Goal: Task Accomplishment & Management: Complete application form

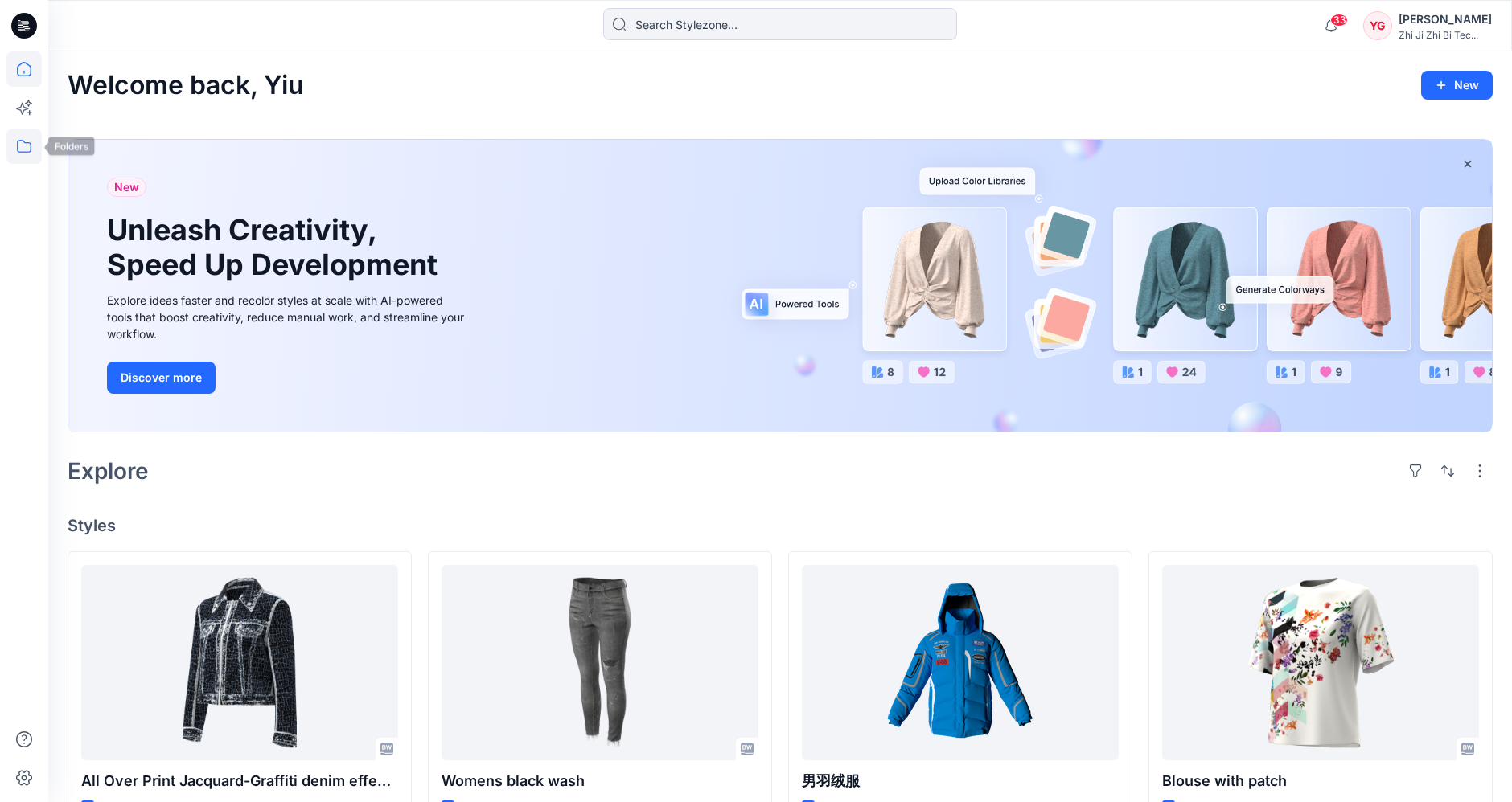
click at [28, 153] on icon at bounding box center [24, 146] width 36 height 36
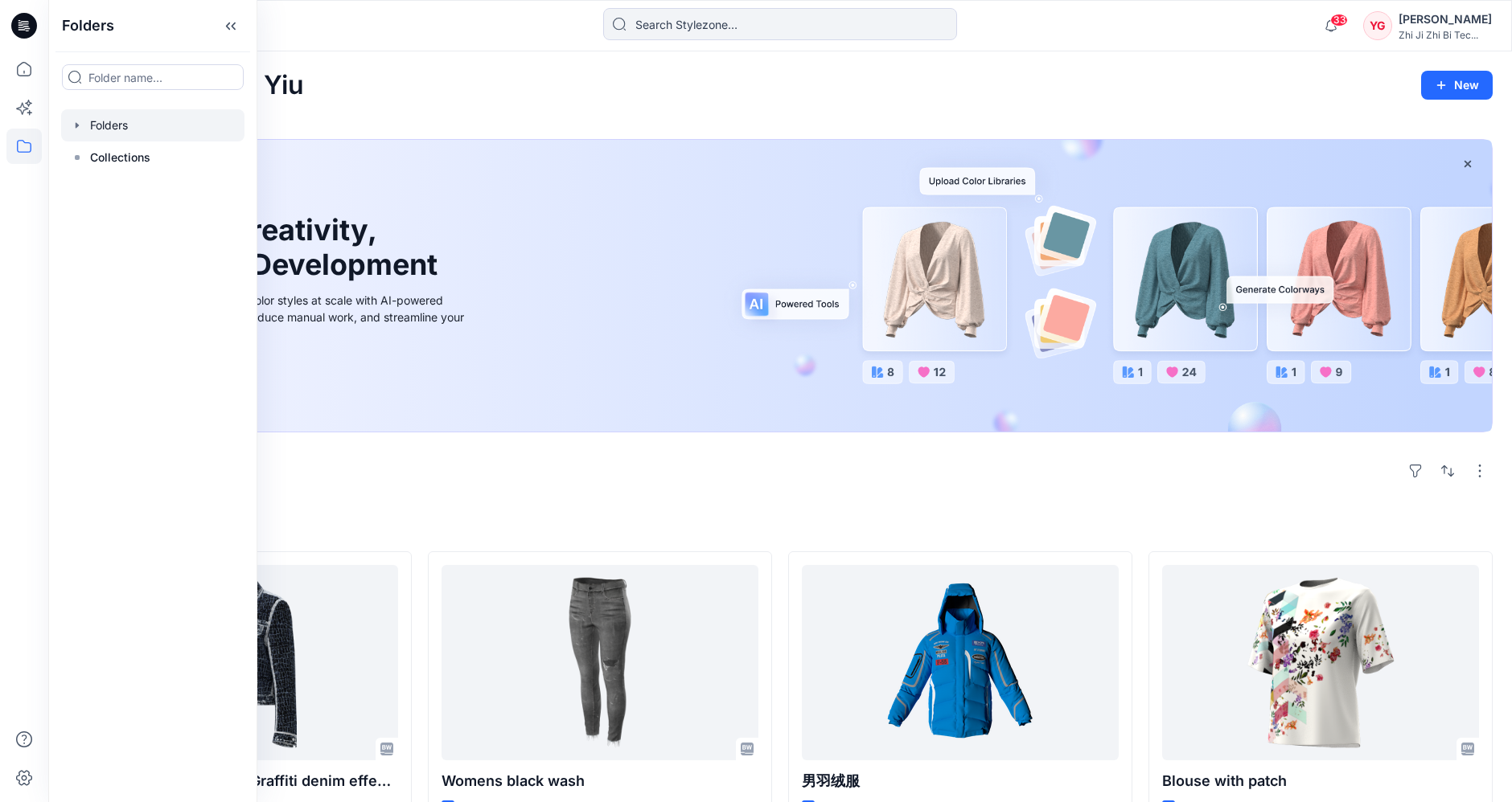
click at [149, 126] on div at bounding box center [153, 125] width 184 height 32
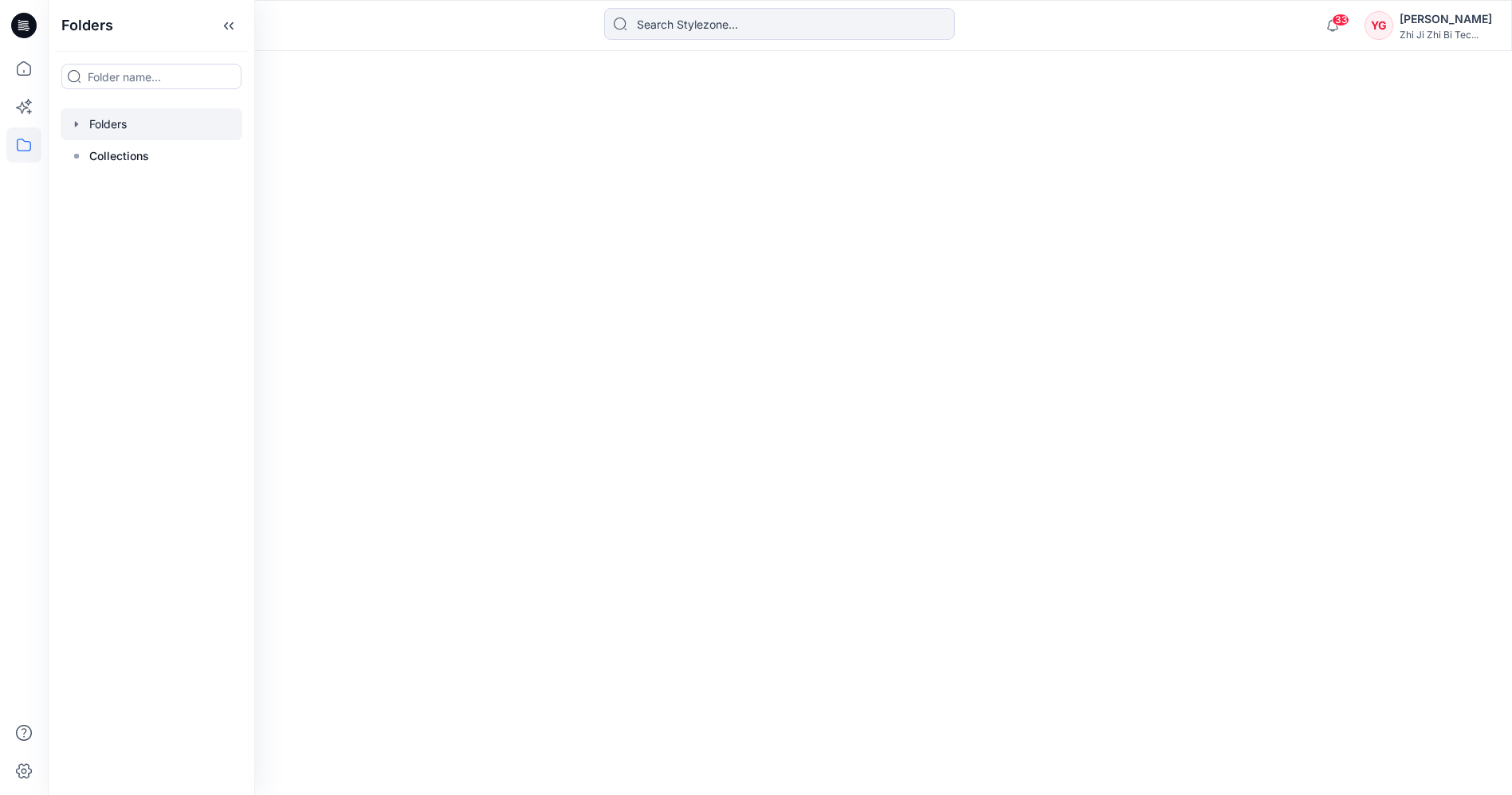
click at [362, 58] on div at bounding box center [780, 423] width 1464 height 745
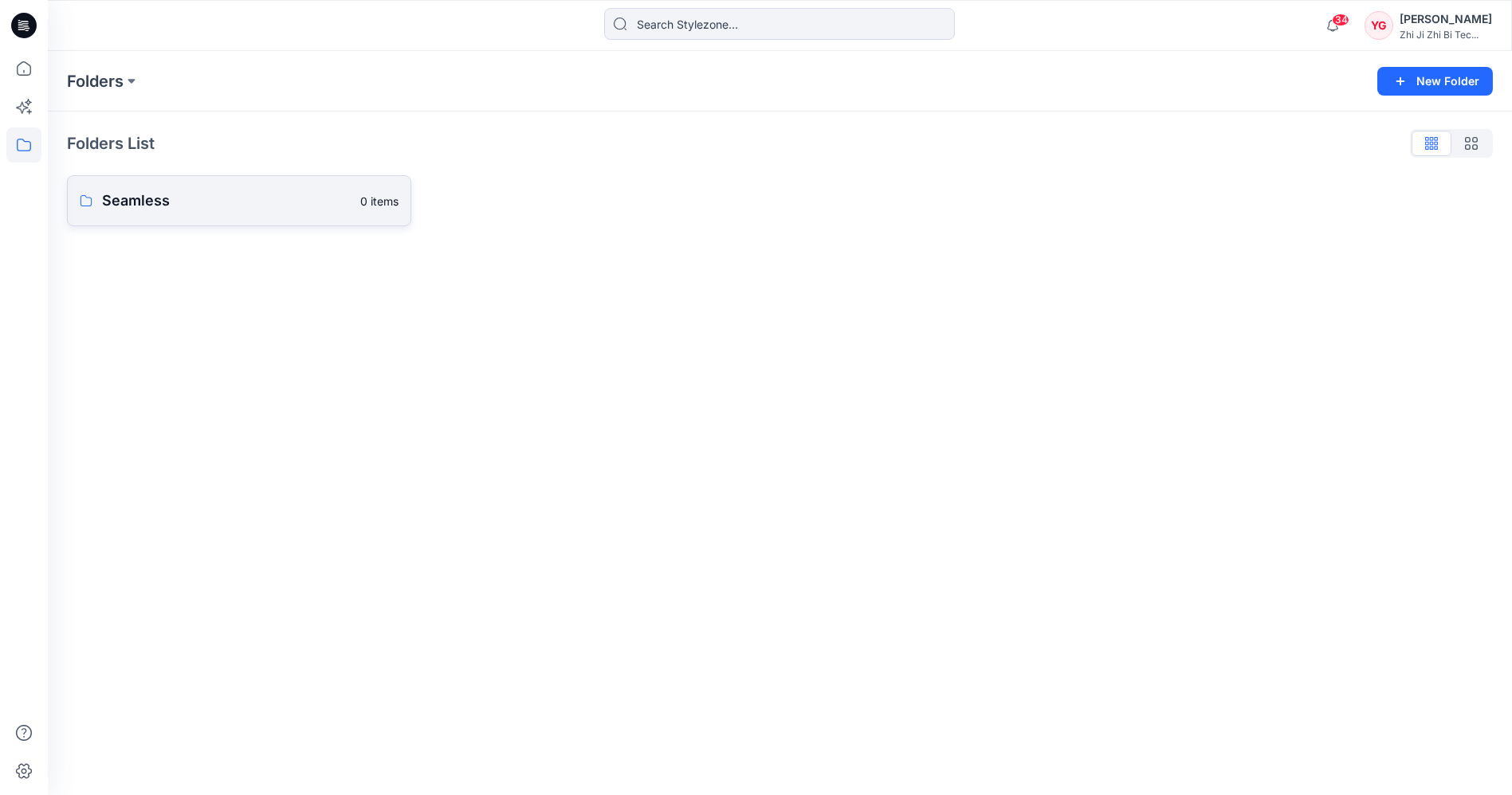
drag, startPoint x: 97, startPoint y: 169, endPoint x: 104, endPoint y: 177, distance: 10.6
click at [97, 169] on div "Folders List Seamless 0 items" at bounding box center [780, 178] width 1464 height 134
click at [125, 192] on p "Seamless" at bounding box center [237, 201] width 271 height 22
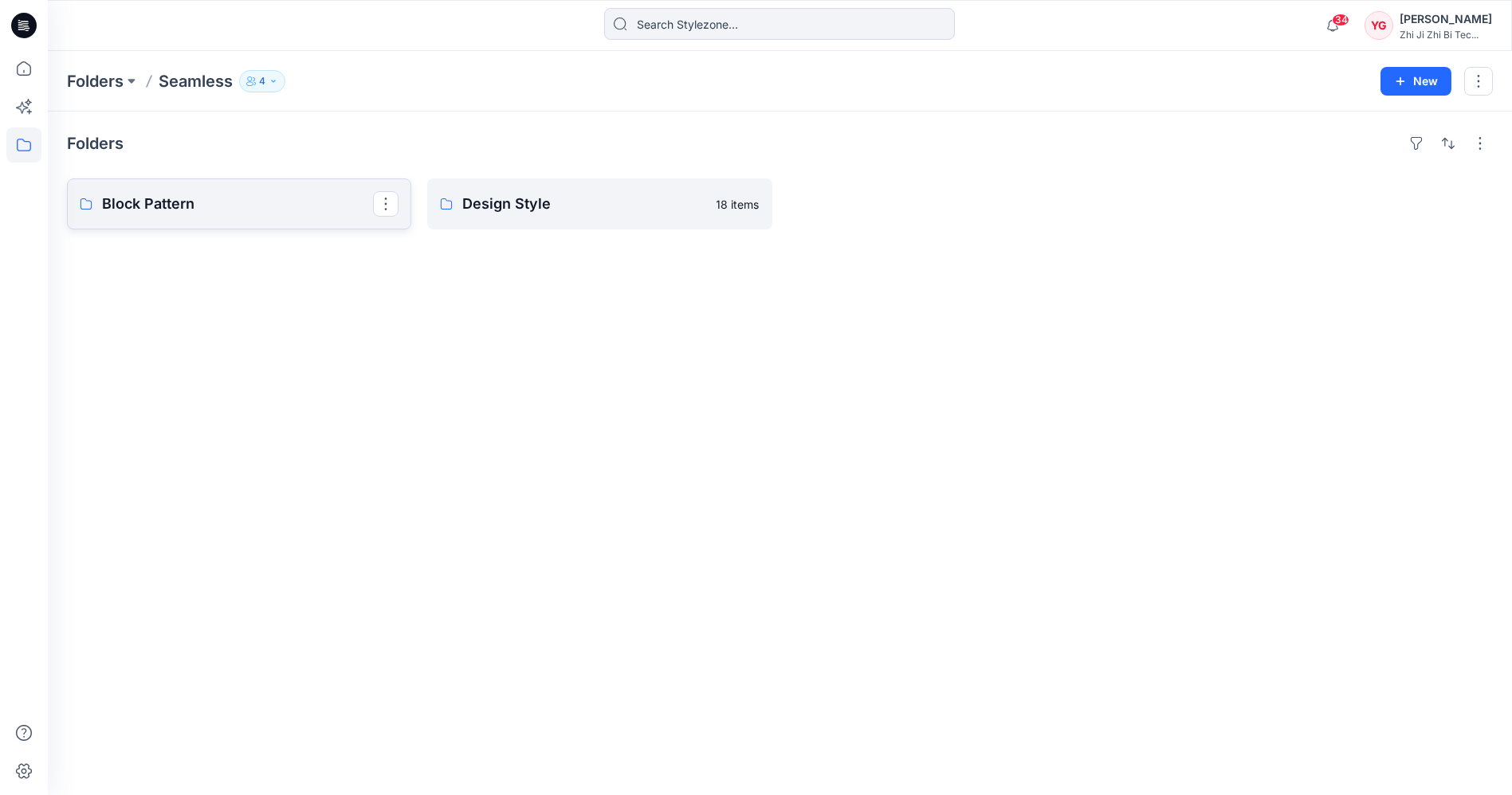
click at [200, 216] on link "Block Pattern" at bounding box center [240, 204] width 345 height 51
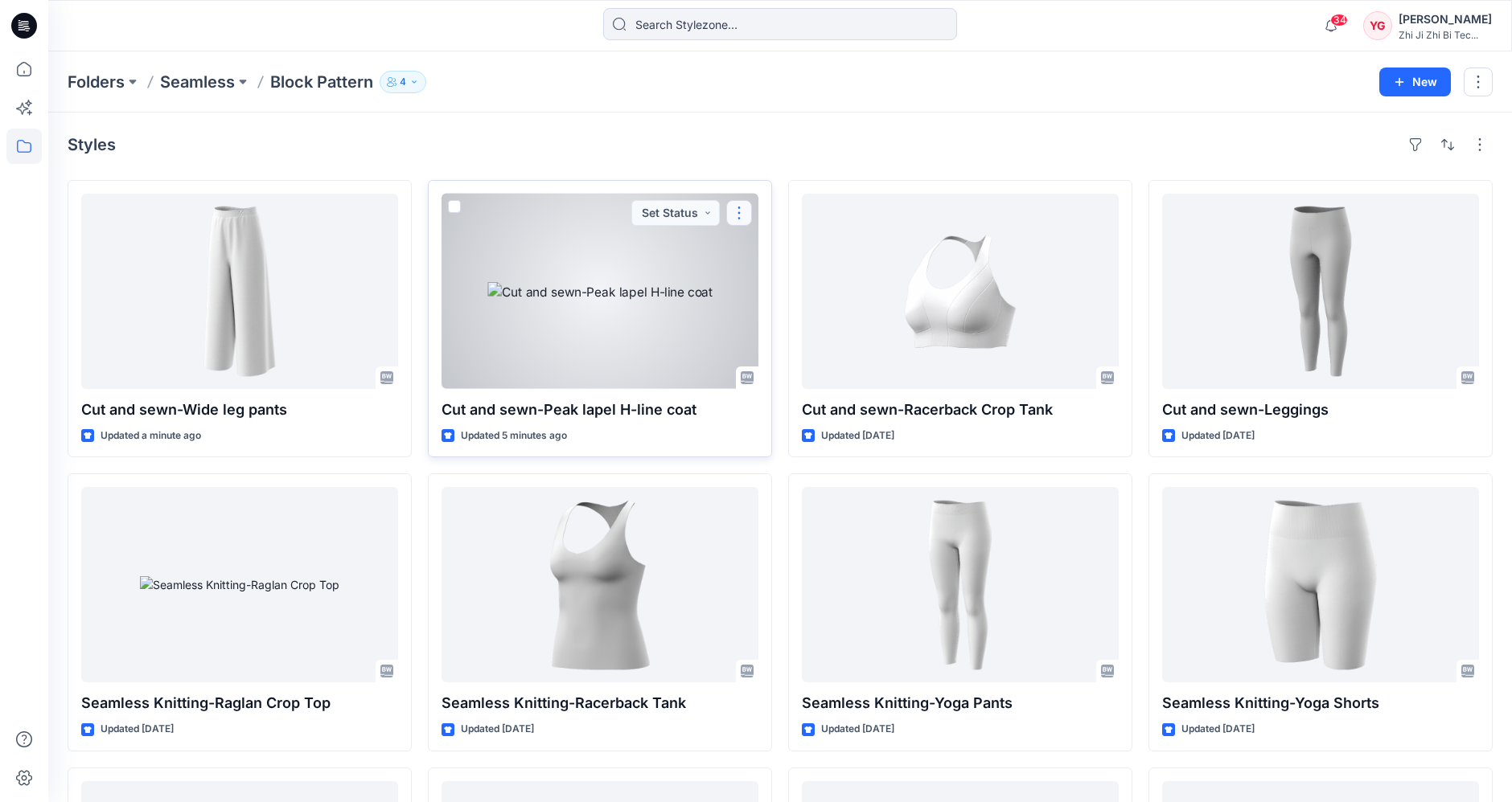
click at [746, 213] on button "button" at bounding box center [739, 213] width 26 height 26
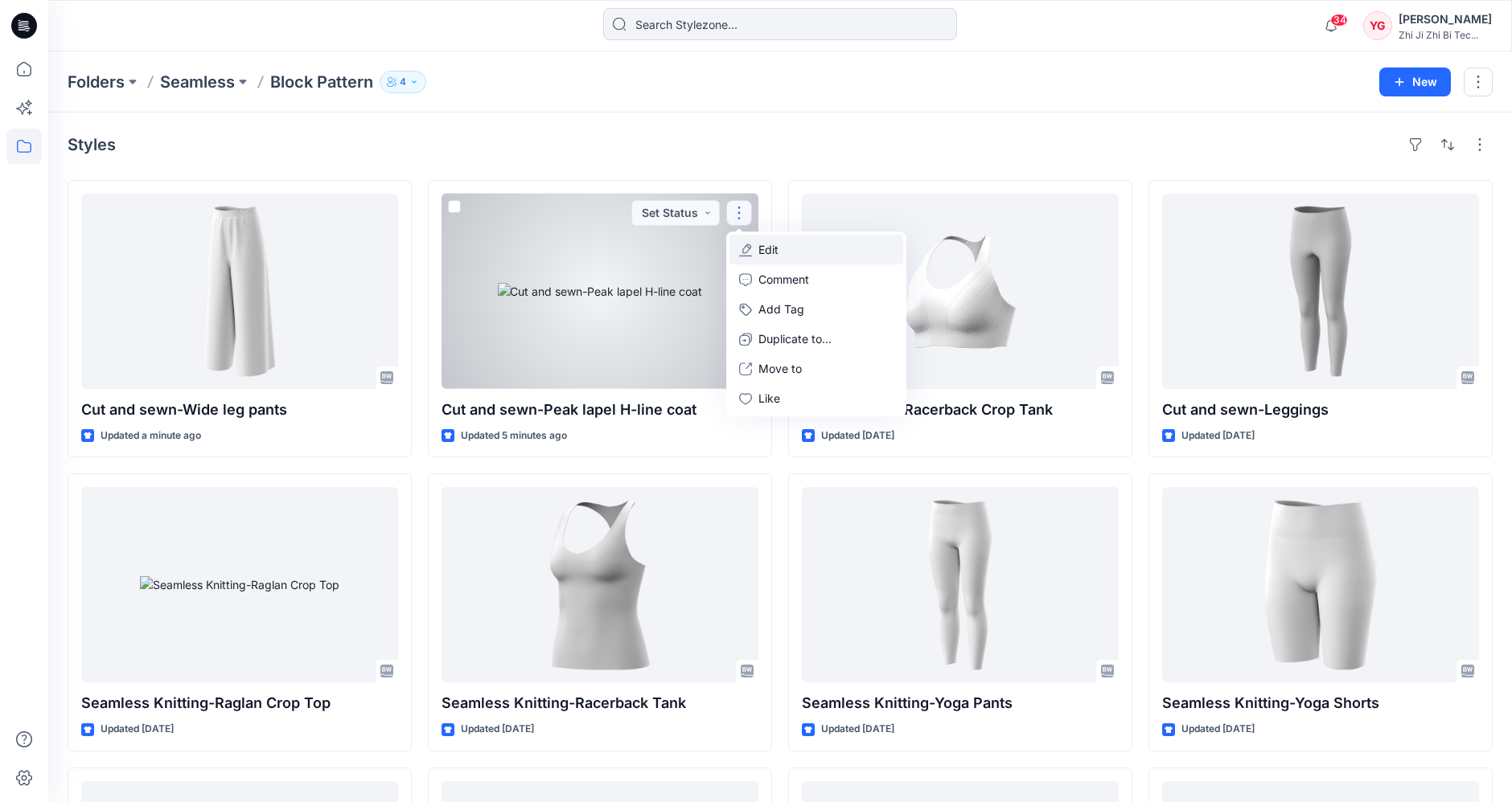
click at [797, 246] on button "Edit" at bounding box center [816, 249] width 174 height 30
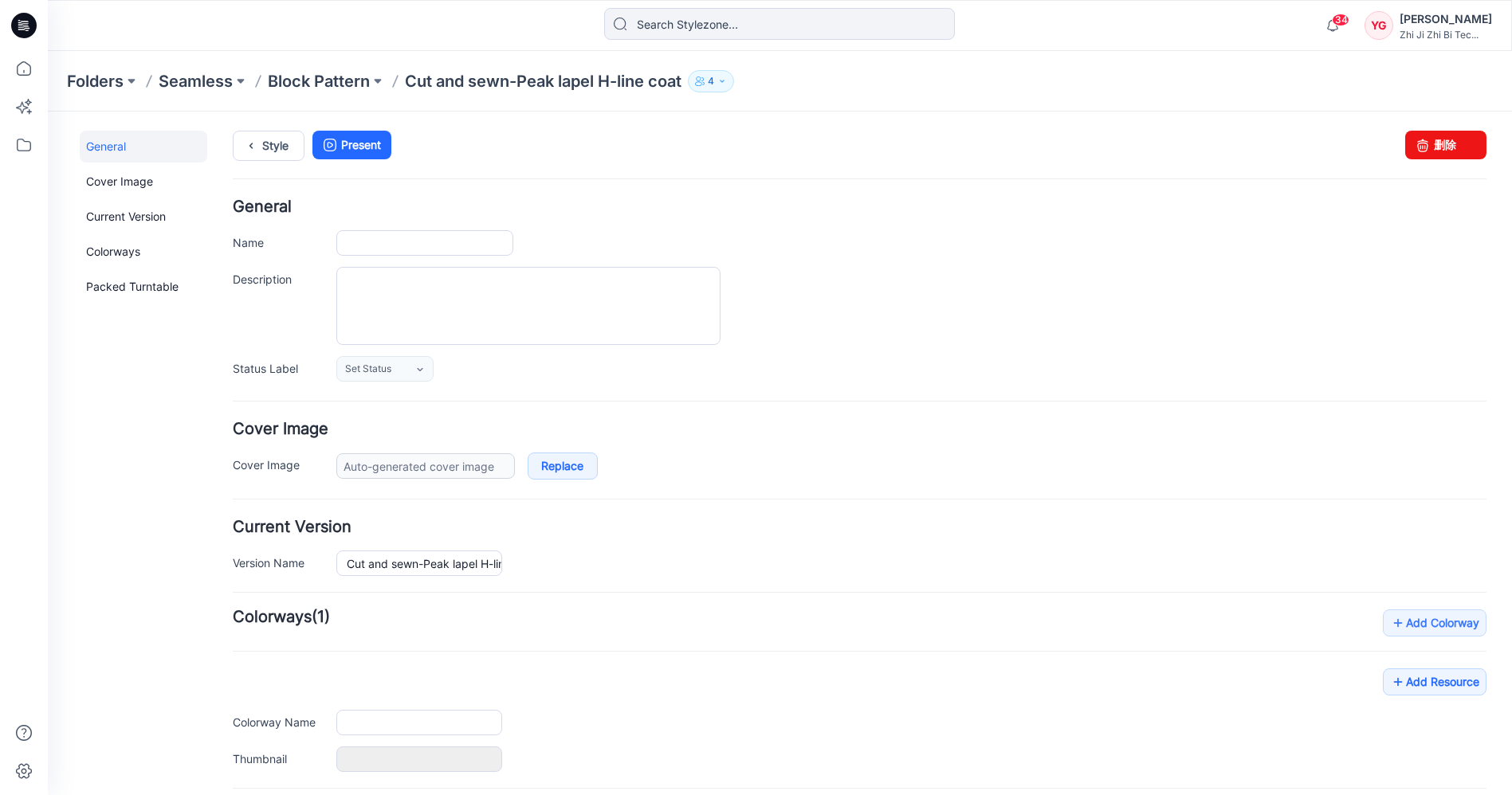
type input "Cut and sewn-Peak lapel H-line coat"
type input "Colorway 1"
type input "Default Thumbnail"
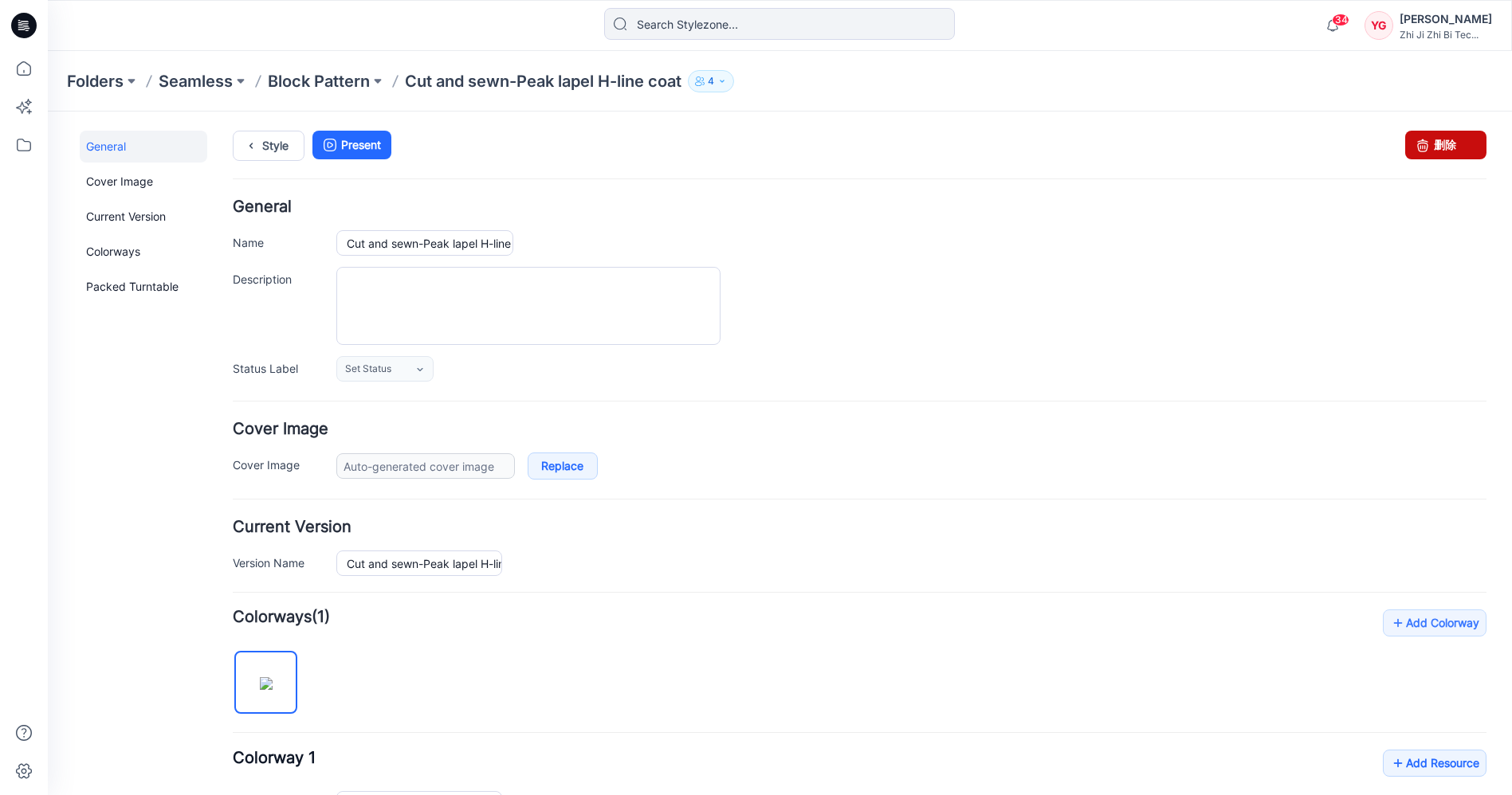
click at [1454, 144] on link "删除" at bounding box center [1445, 145] width 81 height 29
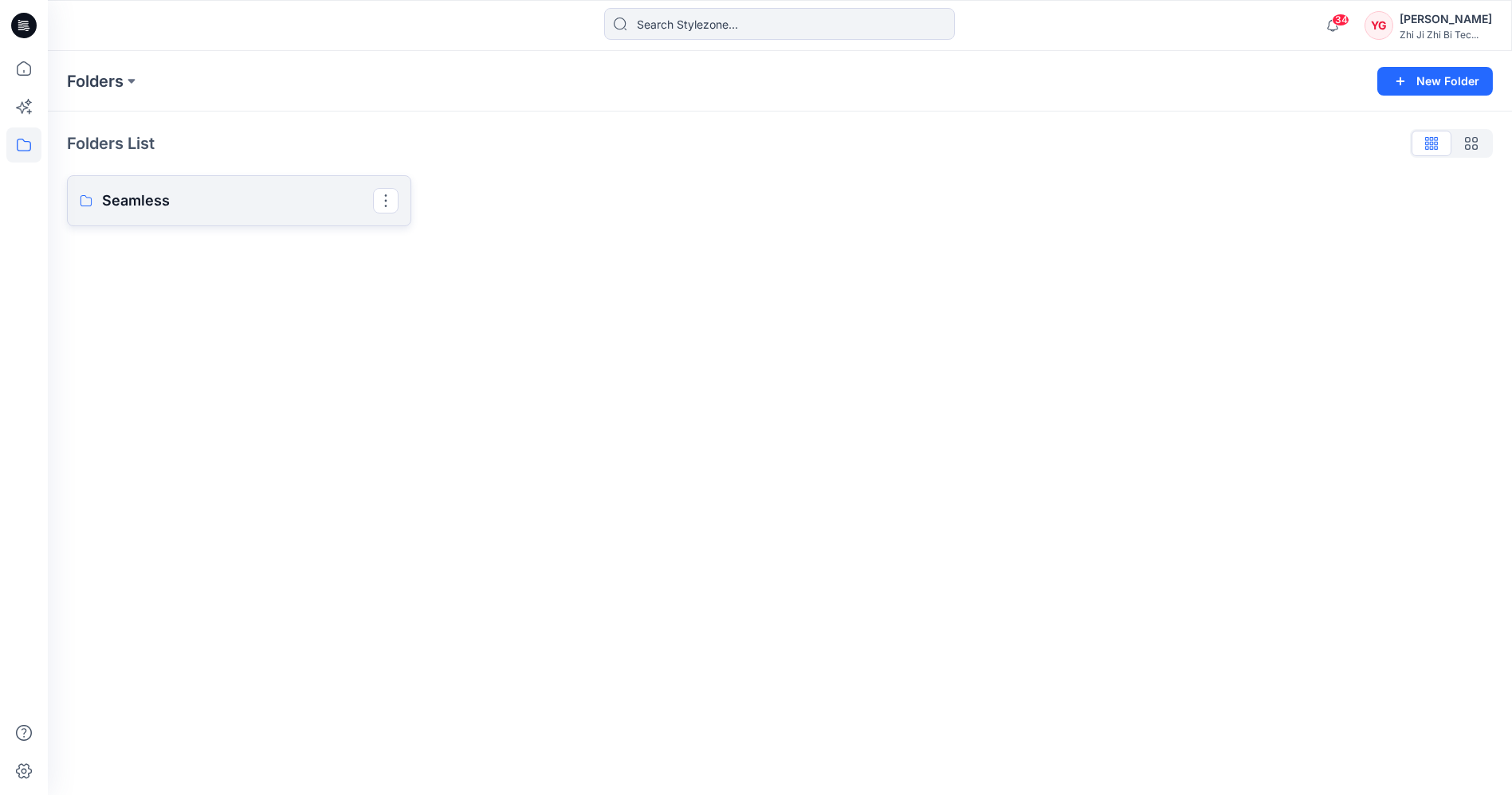
click at [155, 208] on p "Seamless" at bounding box center [237, 201] width 271 height 22
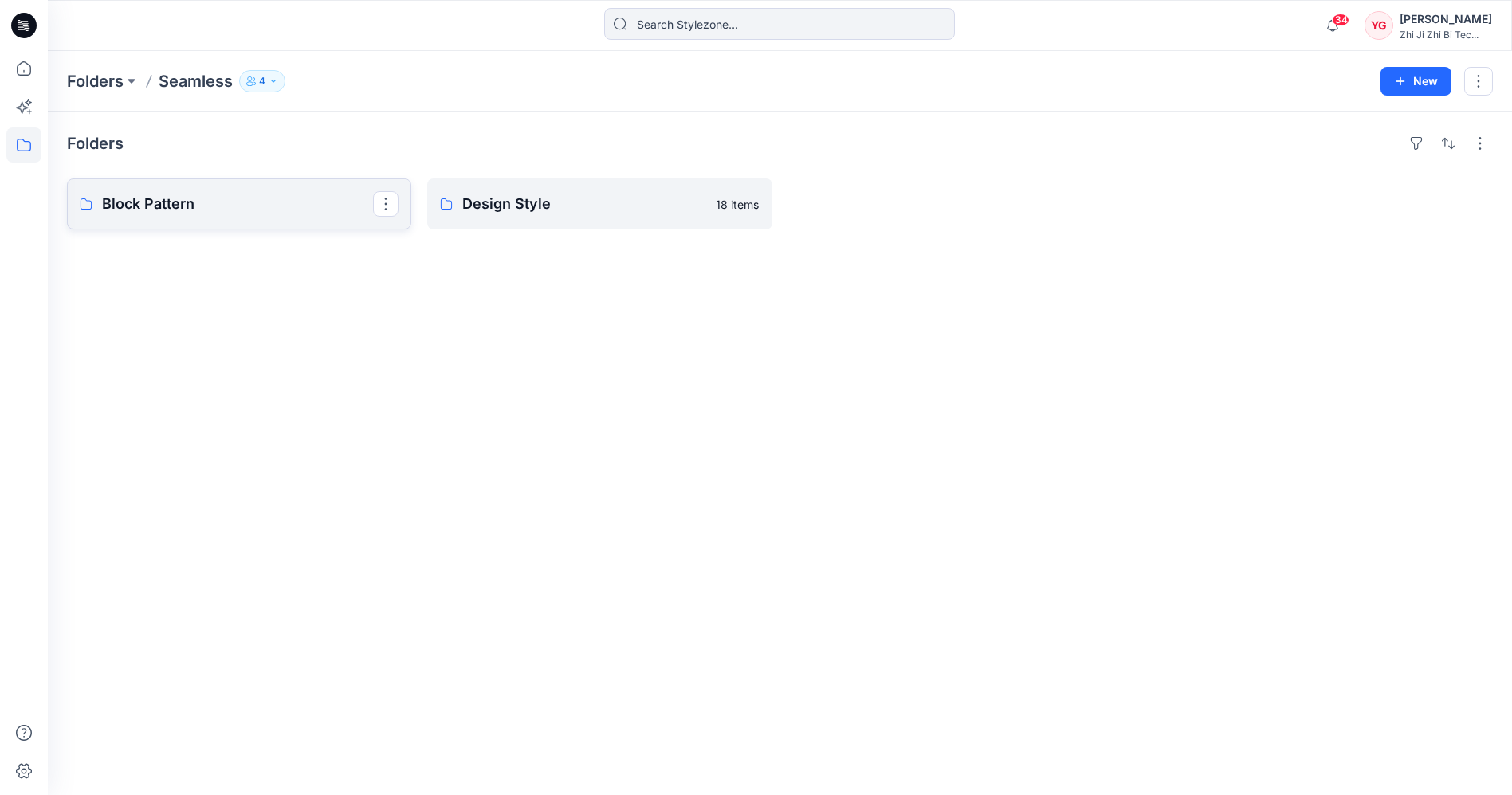
click at [179, 225] on link "Block Pattern" at bounding box center [240, 204] width 345 height 51
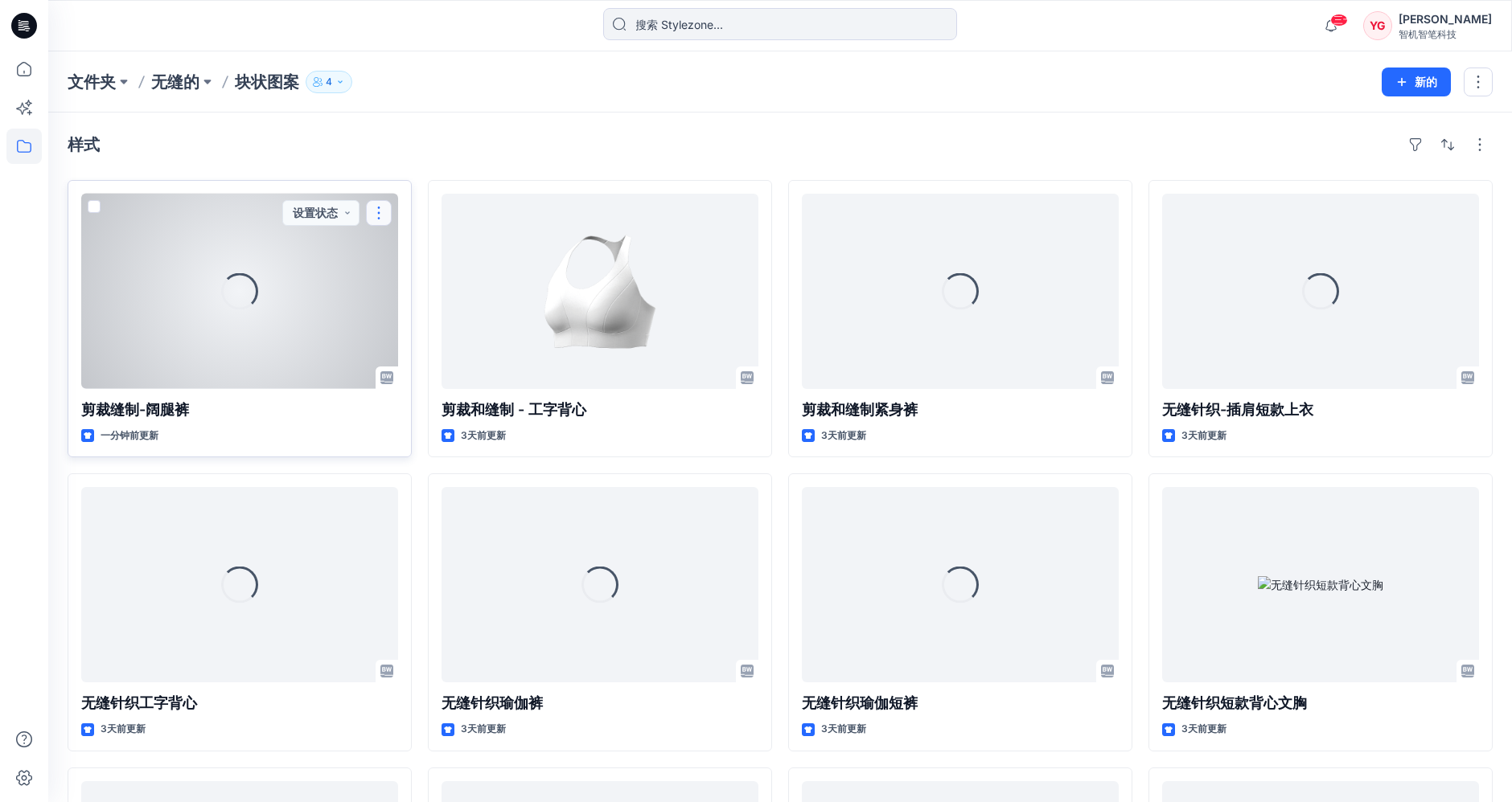
click at [381, 215] on button "button" at bounding box center [378, 213] width 26 height 26
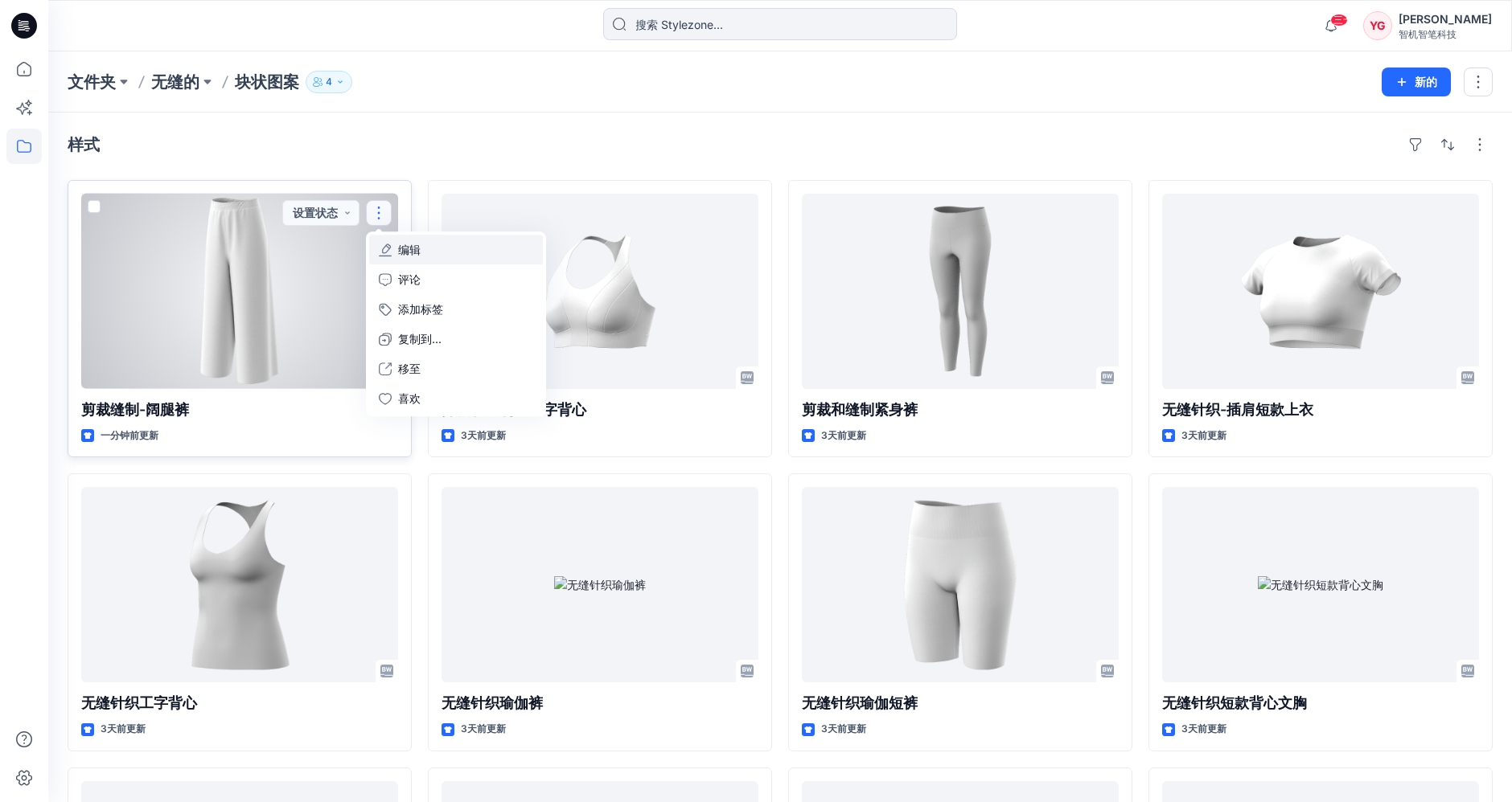
click at [439, 251] on button "编辑" at bounding box center [455, 249] width 174 height 30
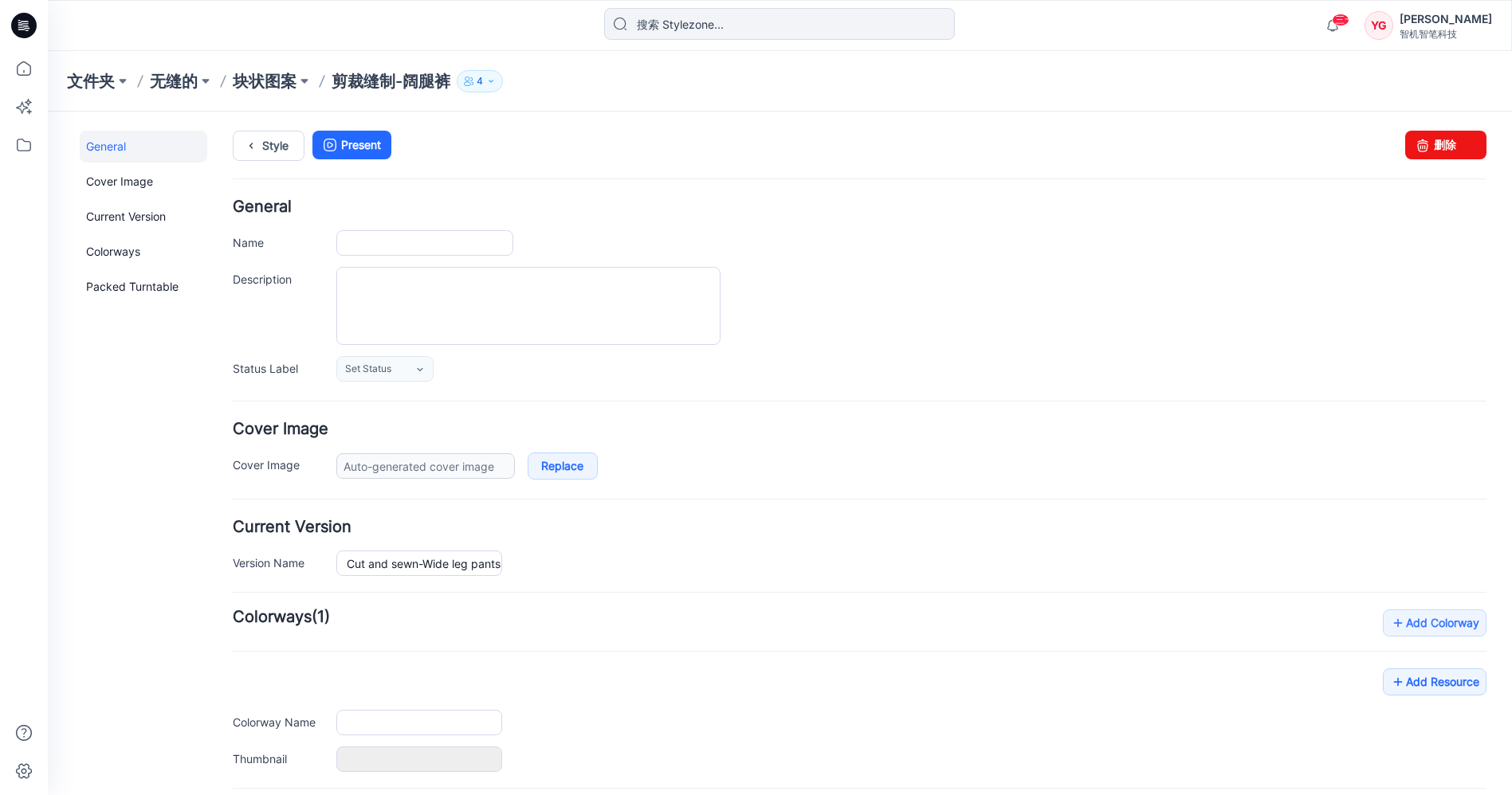
type input "Cut and sewn-Wide leg pants"
type input "Colorway 1"
type input "Default Thumbnail"
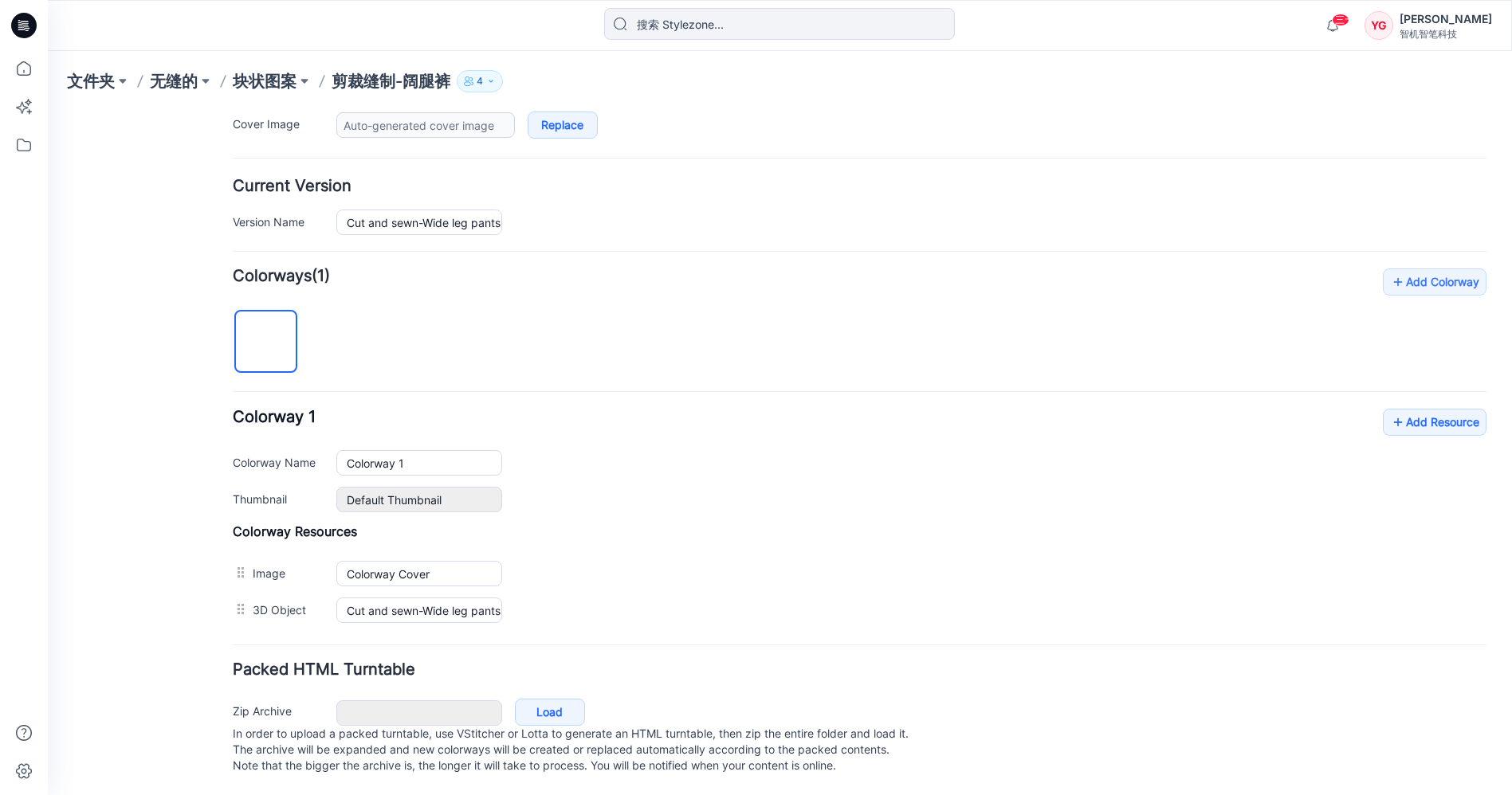
scroll to position [353, 0]
click at [1421, 414] on link "Add Resource" at bounding box center [1433, 422] width 103 height 27
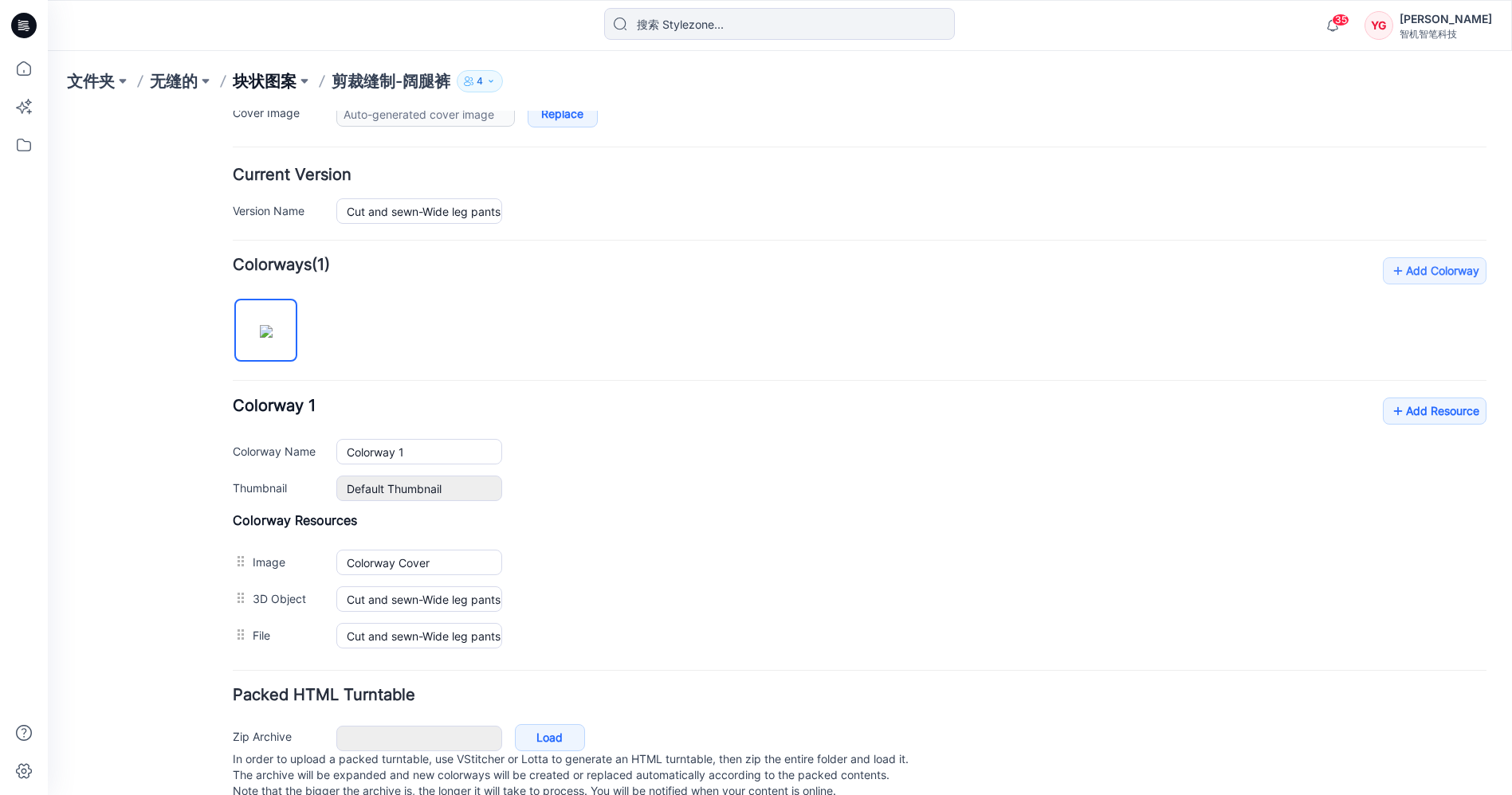
click at [264, 83] on font "块状图案" at bounding box center [264, 82] width 64 height 19
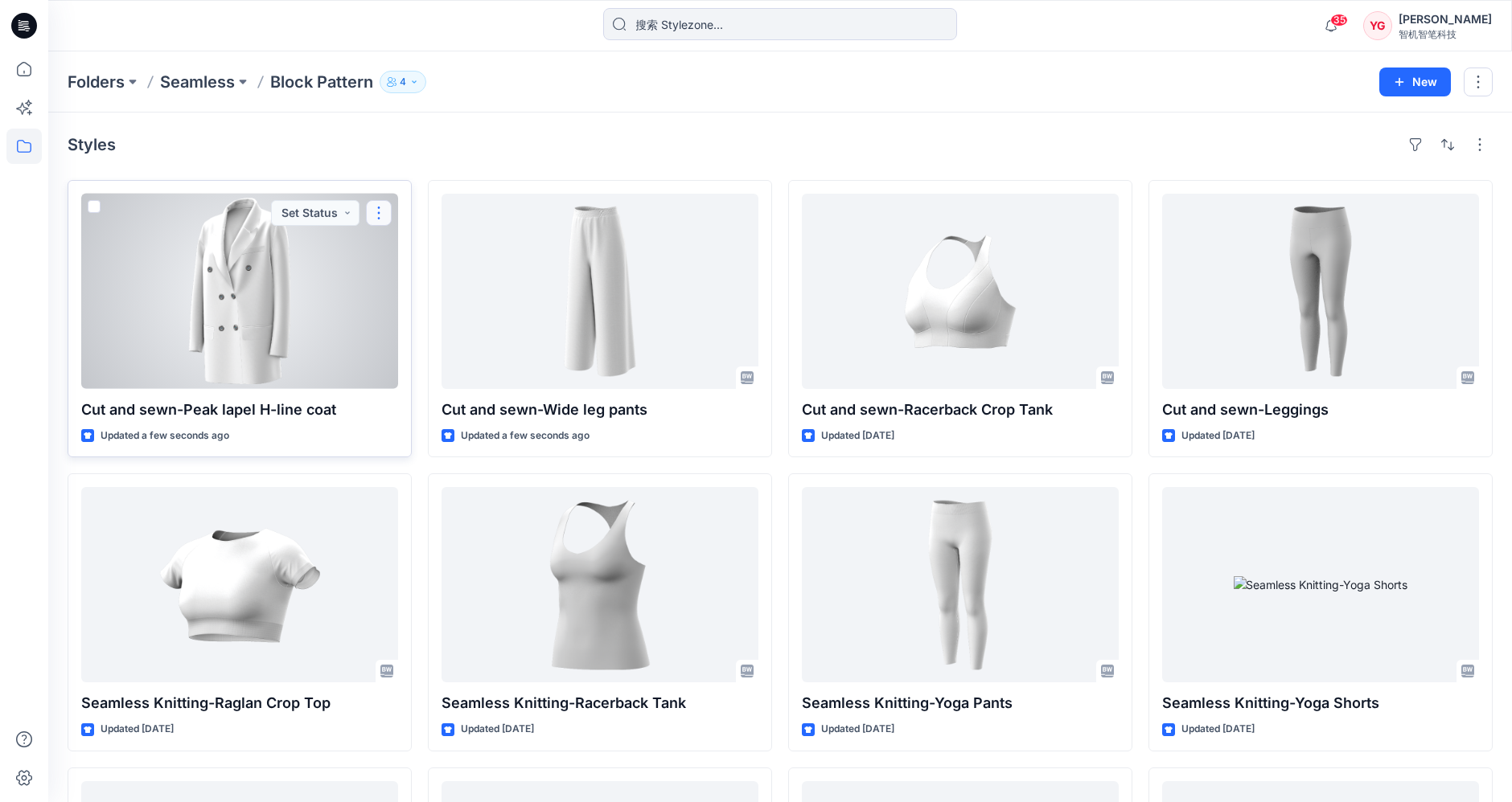
click at [386, 207] on button "button" at bounding box center [378, 213] width 26 height 26
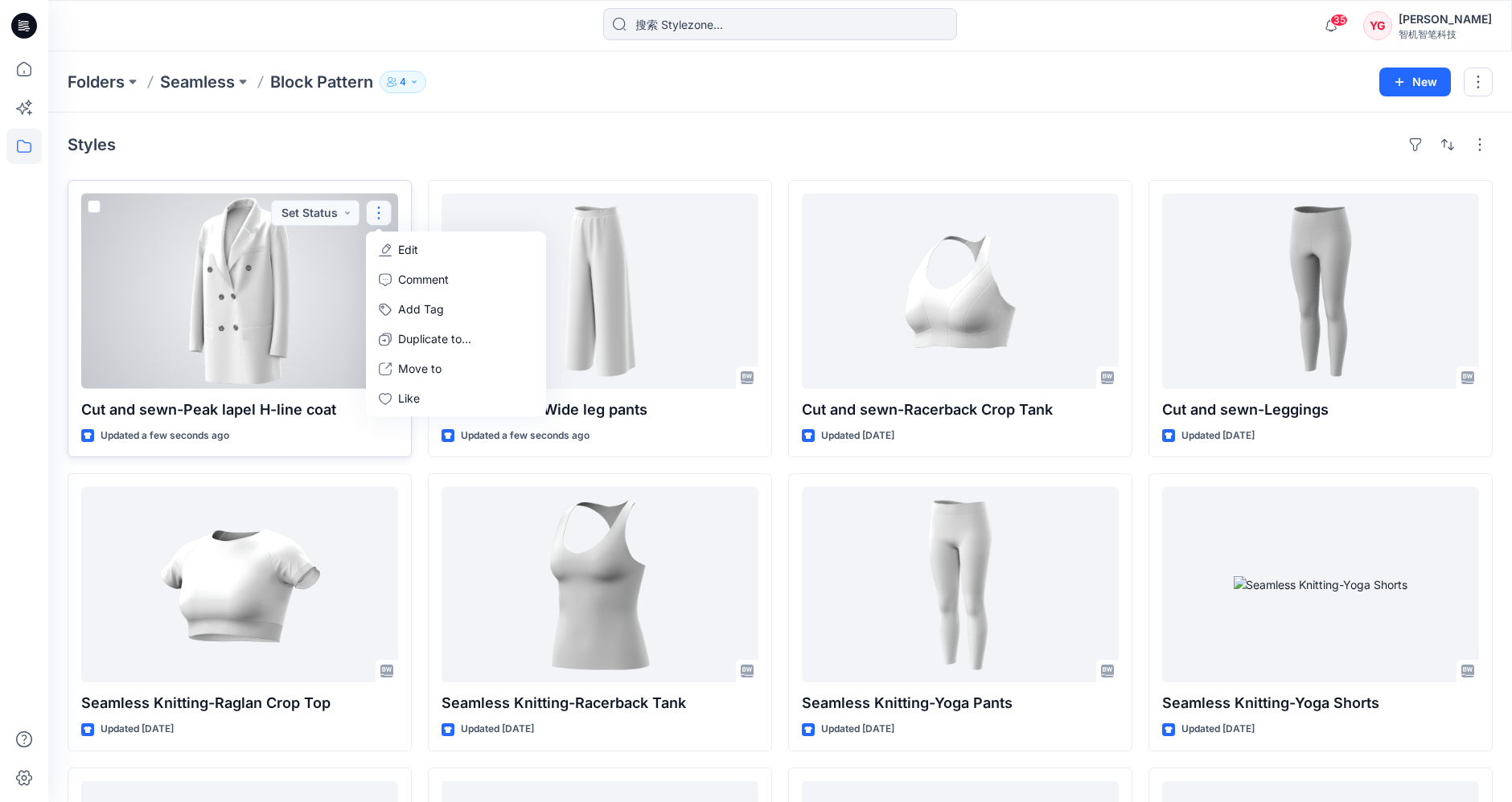
click at [418, 251] on button "Edit" at bounding box center [455, 249] width 174 height 30
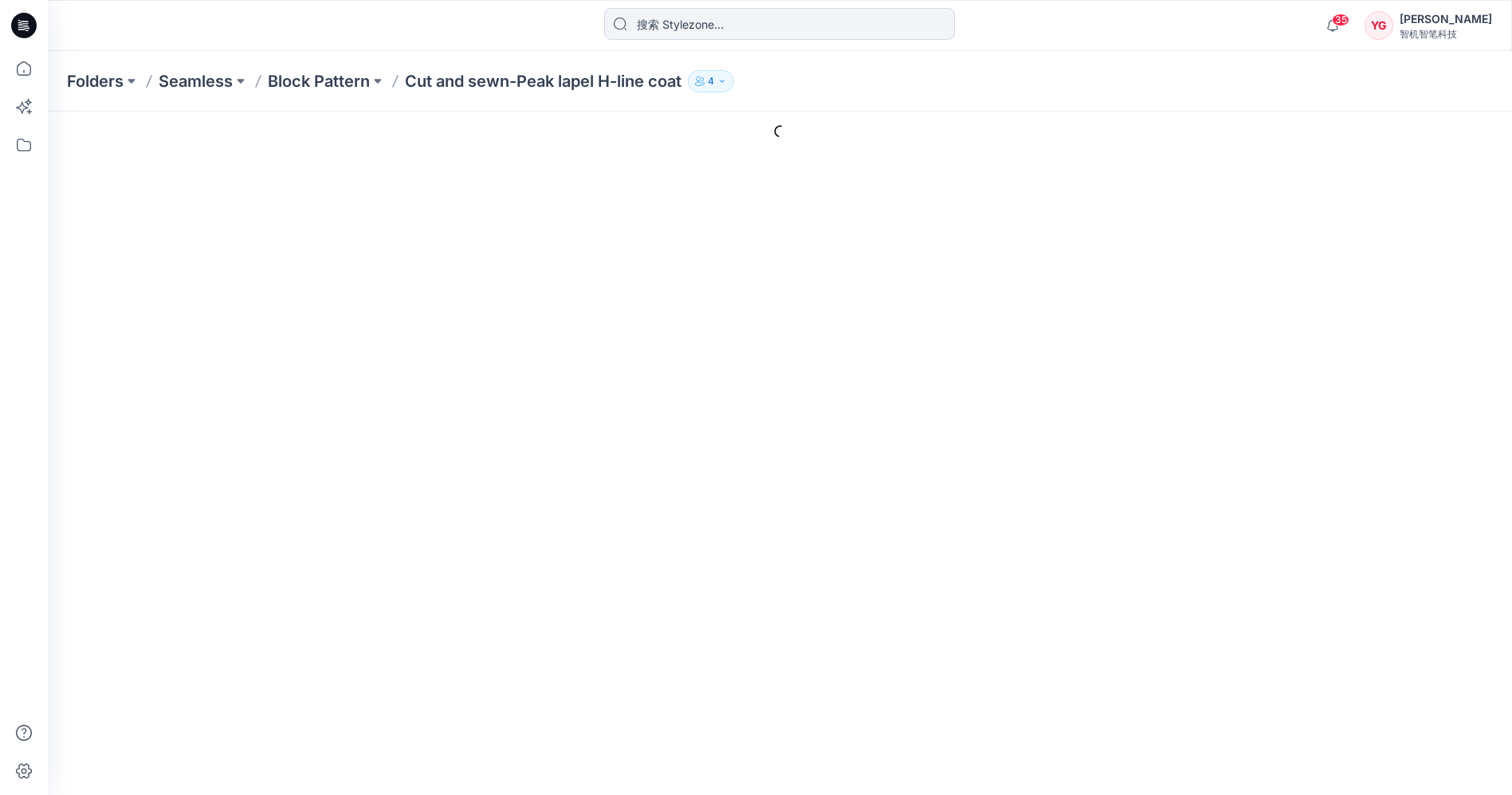
type input "Cut and sewn-Peak lapel H-line coat"
type input "Colorway 1"
type input "Default Thumbnail"
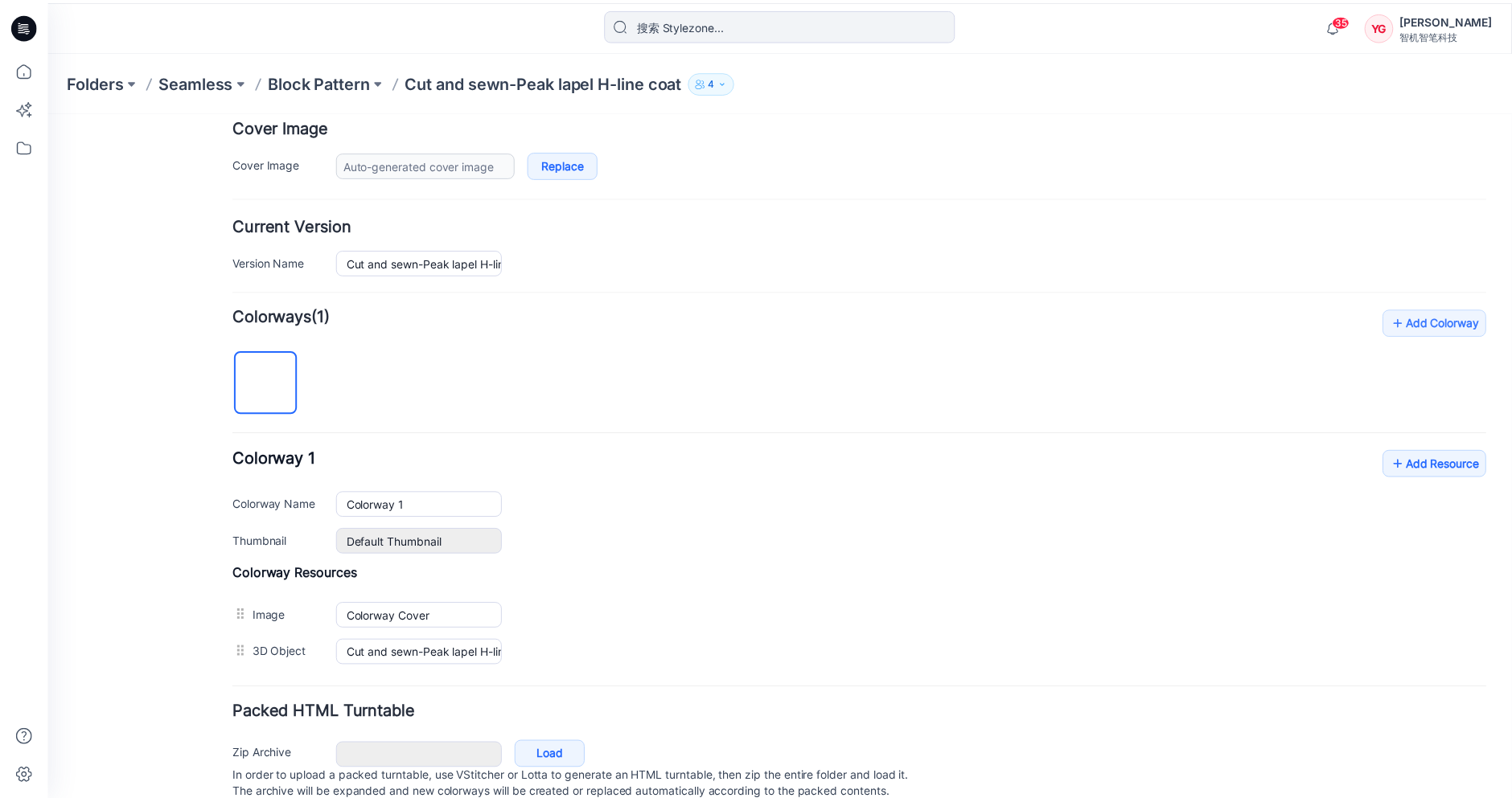
scroll to position [356, 0]
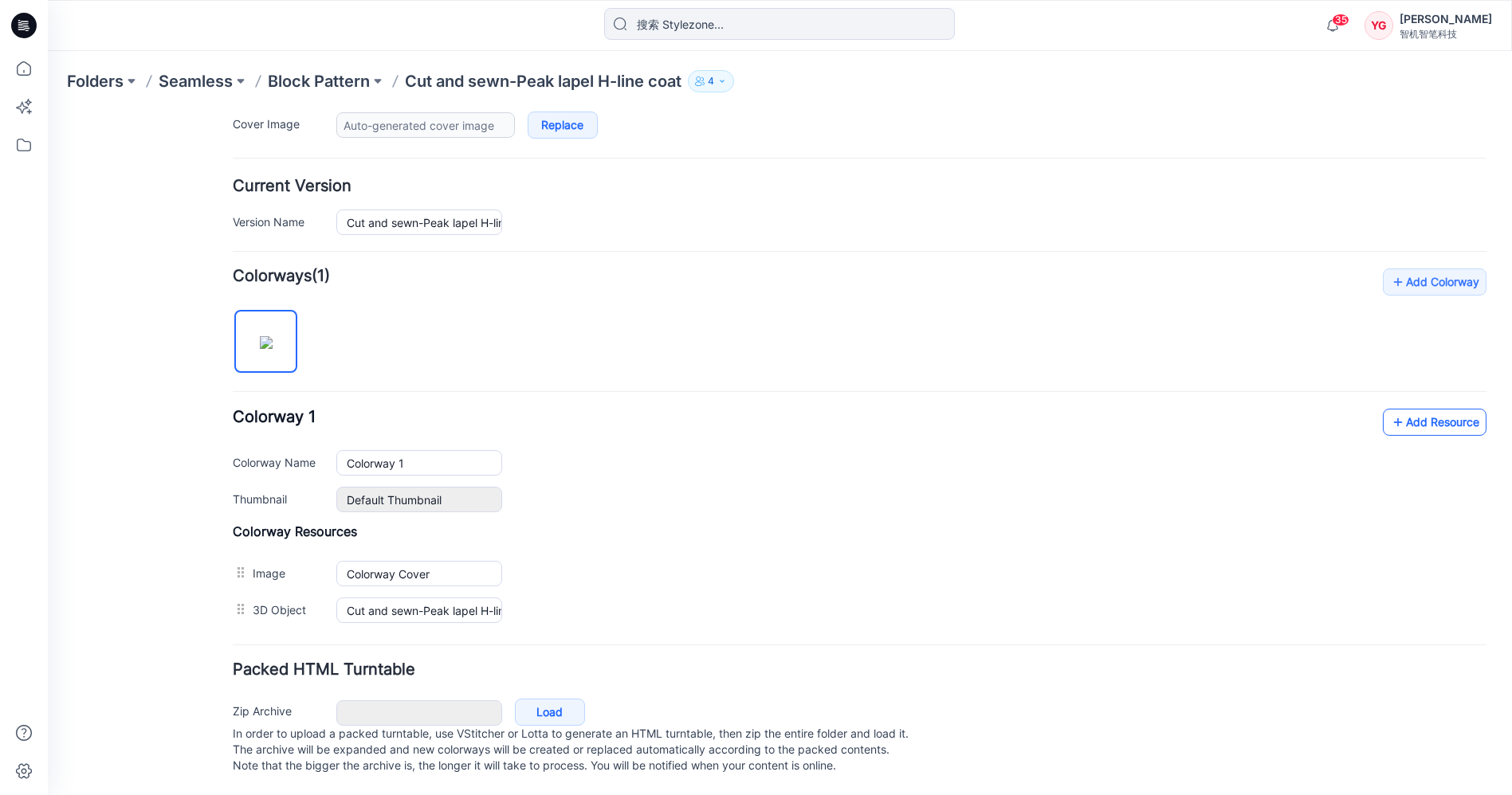
click at [1389, 415] on icon at bounding box center [1397, 422] width 16 height 26
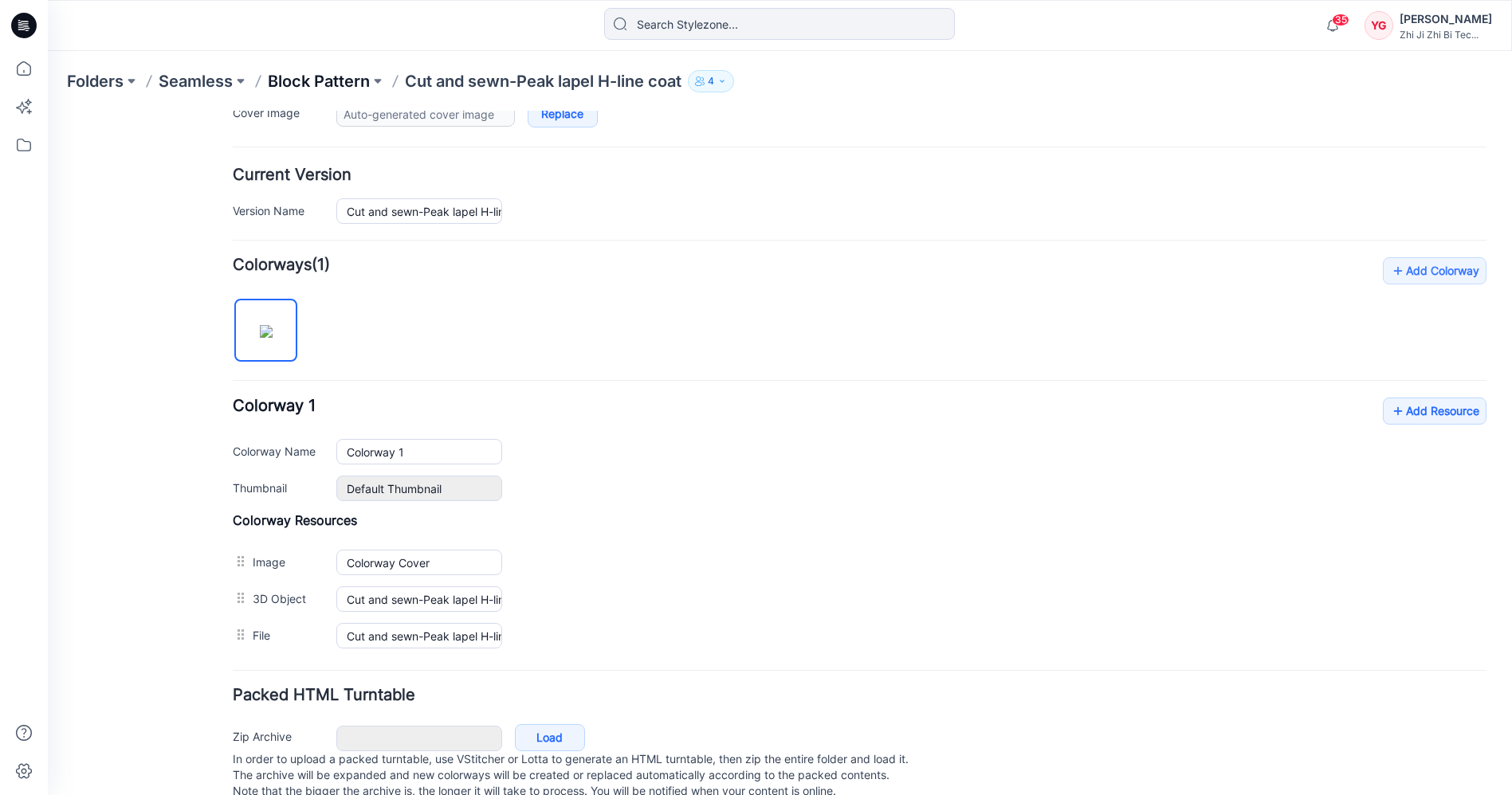
click at [304, 78] on p "Block Pattern" at bounding box center [318, 82] width 102 height 22
